Goal: Task Accomplishment & Management: Complete application form

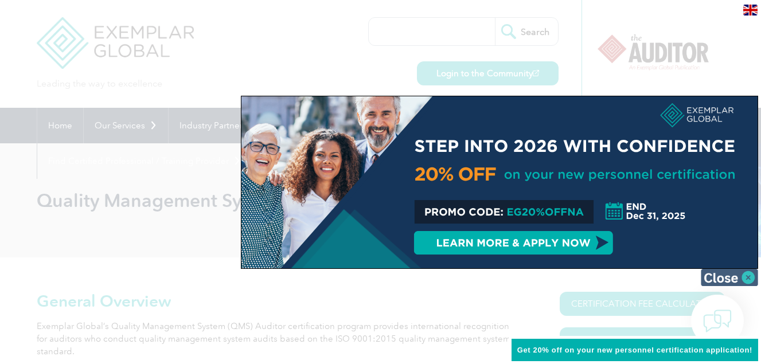
click at [717, 272] on img at bounding box center [729, 277] width 57 height 17
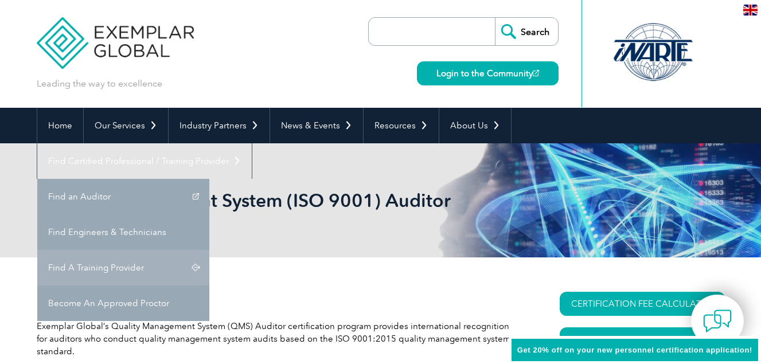
click at [209, 250] on link "Find A Training Provider" at bounding box center [123, 268] width 172 height 36
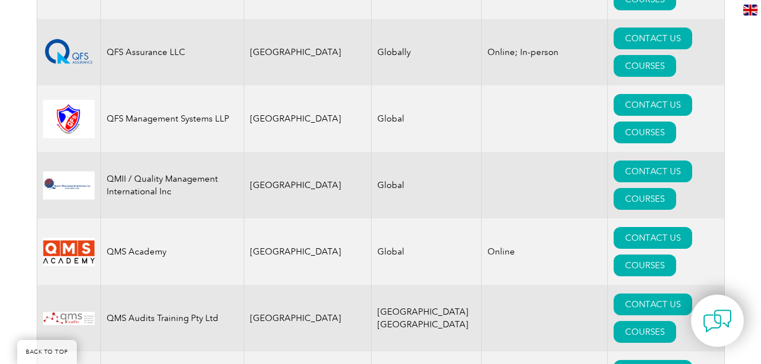
scroll to position [14905, 0]
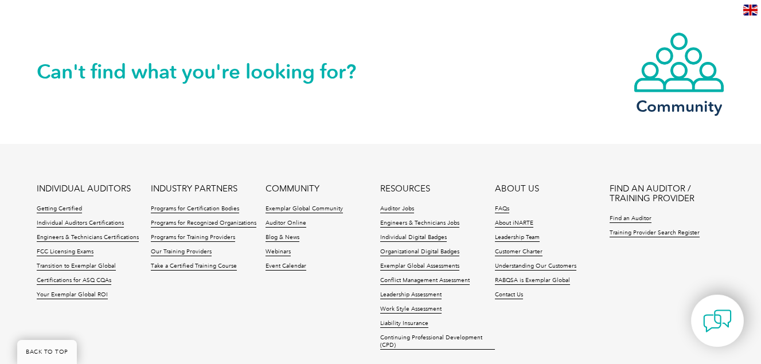
scroll to position [1262, 0]
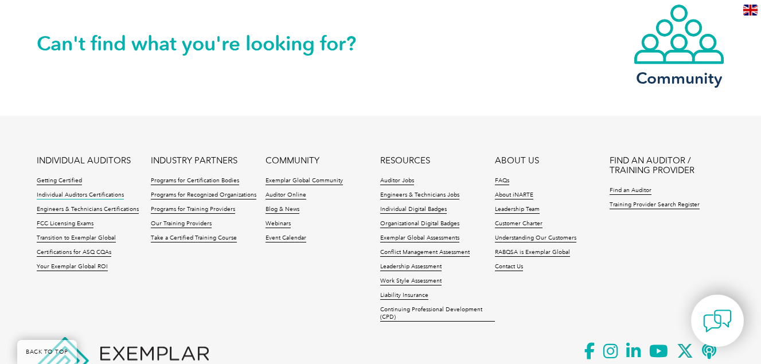
click at [93, 196] on link "Individual Auditors Certifications" at bounding box center [80, 196] width 87 height 8
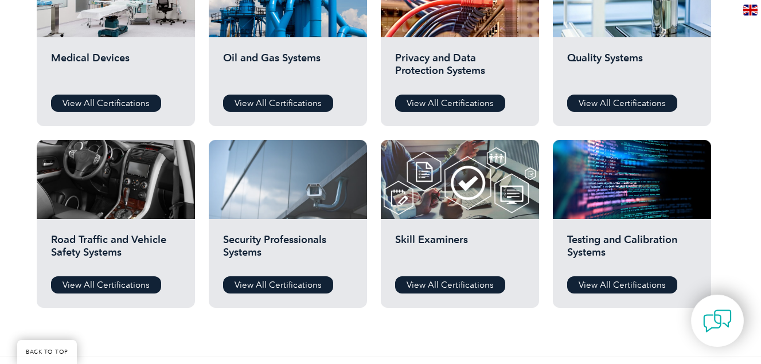
scroll to position [861, 0]
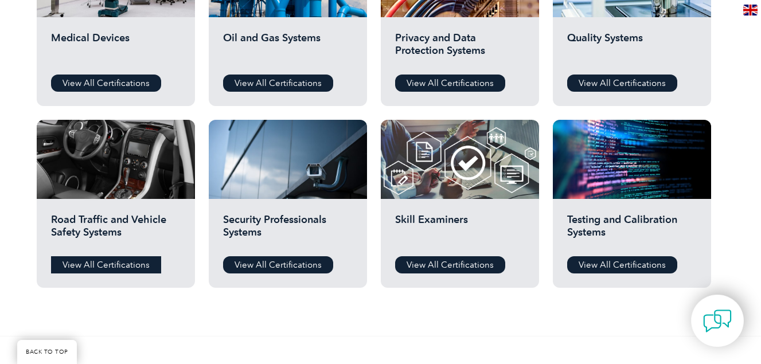
click at [91, 264] on link "View All Certifications" at bounding box center [106, 264] width 110 height 17
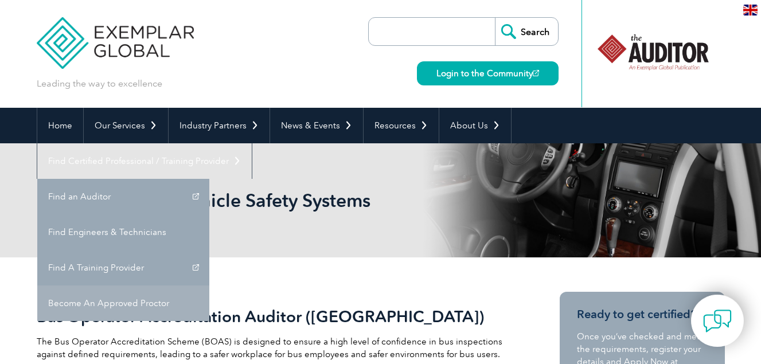
click at [209, 286] on link "Become An Approved Proctor" at bounding box center [123, 304] width 172 height 36
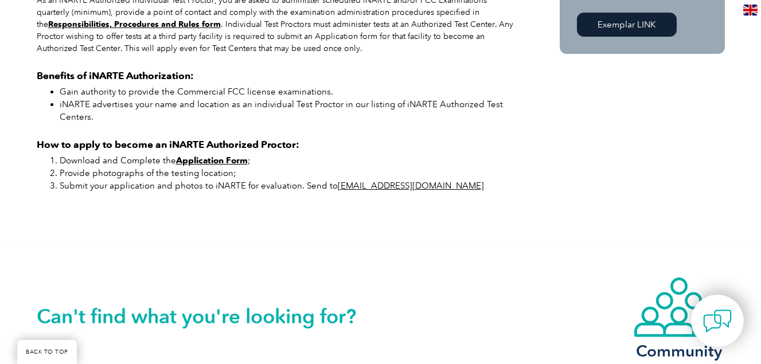
scroll to position [688, 0]
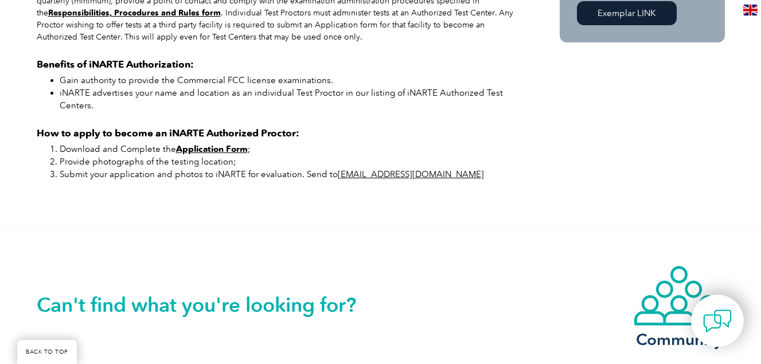
click at [216, 154] on strong "Application Form" at bounding box center [212, 149] width 72 height 10
